Goal: Check status: Check status

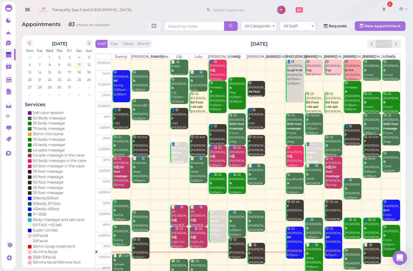
click at [394, 46] on span "next" at bounding box center [397, 44] width 6 height 6
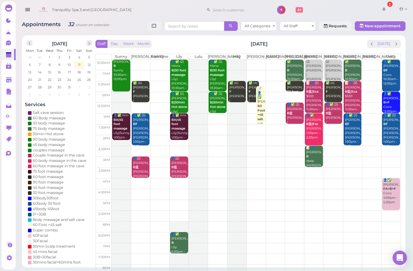
click at [397, 40] on button "next" at bounding box center [396, 44] width 9 height 8
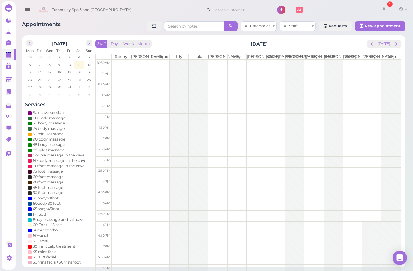
click at [395, 45] on span "next" at bounding box center [397, 44] width 6 height 6
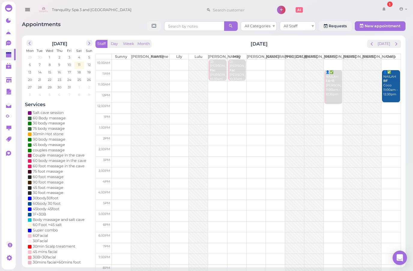
click at [371, 47] on span "prev" at bounding box center [372, 44] width 6 height 6
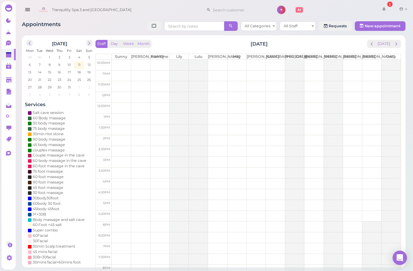
click at [372, 45] on span "prev" at bounding box center [372, 44] width 6 height 6
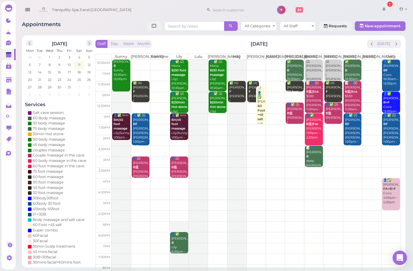
click at [396, 44] on span "next" at bounding box center [397, 44] width 6 height 6
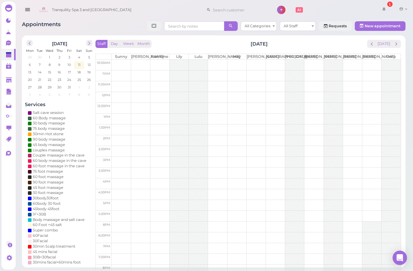
click at [395, 44] on span "next" at bounding box center [397, 44] width 6 height 6
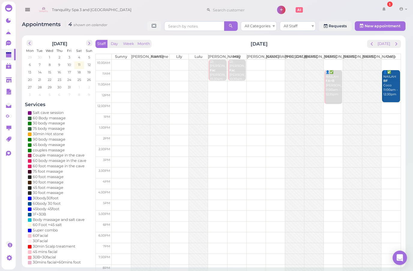
click at [395, 44] on span "next" at bounding box center [397, 44] width 6 height 6
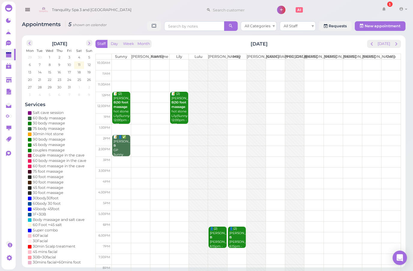
click at [373, 47] on span "prev" at bounding box center [372, 44] width 6 height 6
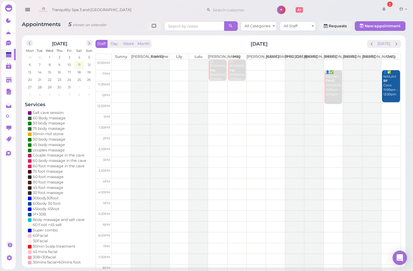
click at [371, 46] on span "prev" at bounding box center [372, 44] width 6 height 6
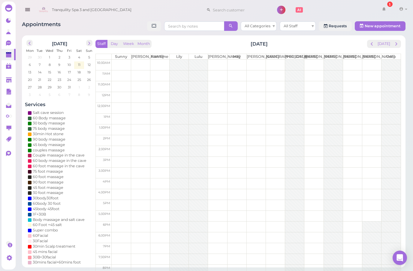
click at [367, 44] on div "Staff Day Week Month [DATE] [DATE]" at bounding box center [248, 44] width 306 height 8
click at [371, 46] on span "prev" at bounding box center [372, 44] width 6 height 6
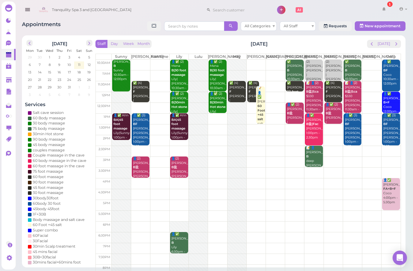
click at [369, 44] on button "prev" at bounding box center [371, 44] width 9 height 8
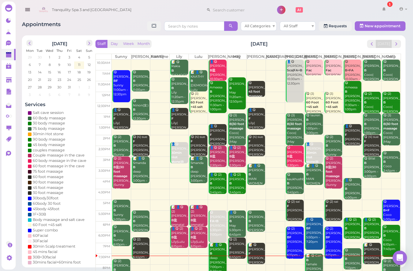
click at [370, 45] on button "prev" at bounding box center [371, 44] width 9 height 8
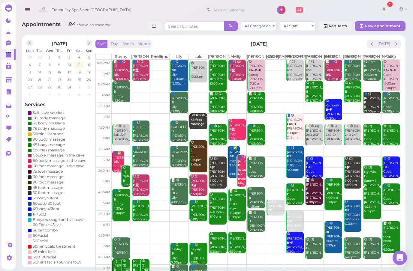
click at [398, 46] on span "next" at bounding box center [397, 44] width 6 height 6
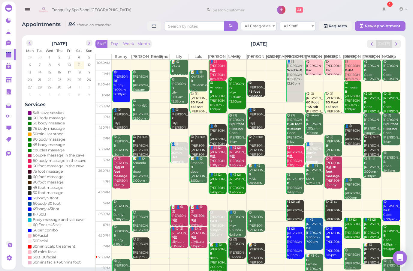
click at [403, 41] on div "[DATE] Mon Tue Wed Thu Fri Sat Sun 29 30 1 2 3 4 5 6 7 8 9 10 11 12 13 14 15 16…" at bounding box center [214, 151] width 384 height 232
click at [394, 45] on span "next" at bounding box center [397, 44] width 6 height 6
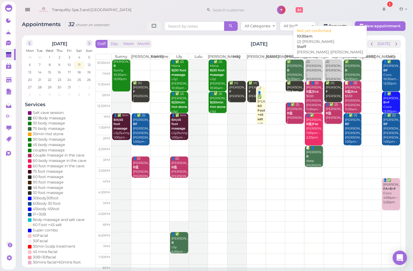
click at [313, 69] on div "(2) [PERSON_NAME] [PERSON_NAME] |[PERSON_NAME] 10:30am" at bounding box center [314, 73] width 17 height 26
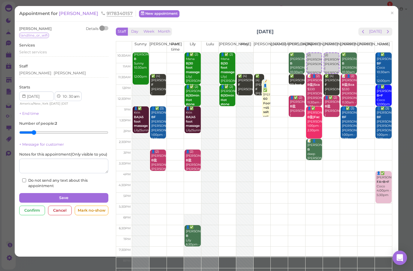
click at [390, 13] on link "×" at bounding box center [392, 13] width 11 height 14
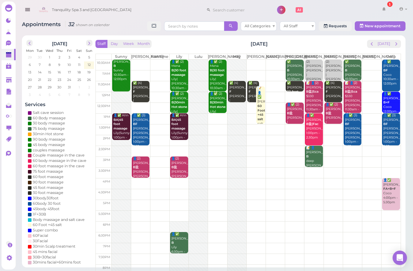
click at [387, 43] on button "[DATE]" at bounding box center [384, 44] width 16 height 8
